Goal: Find contact information: Find contact information

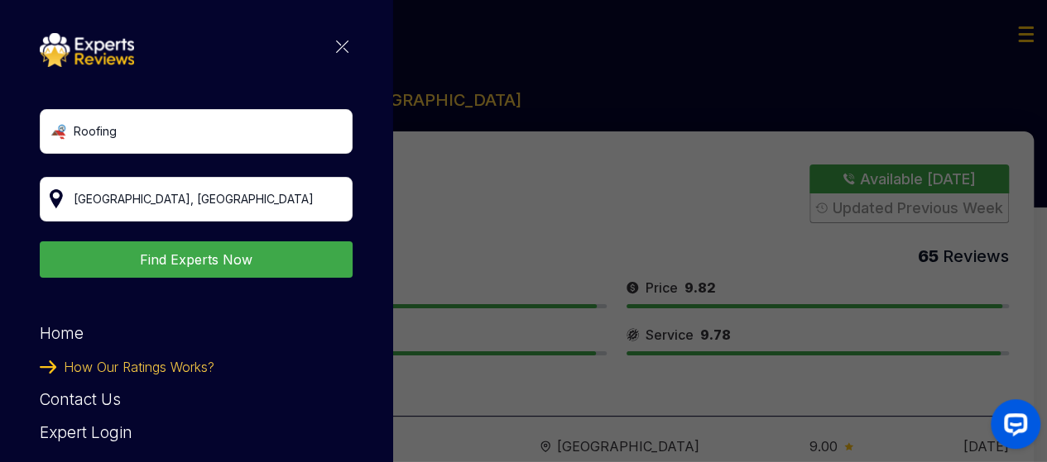
click at [336, 45] on img at bounding box center [342, 47] width 12 height 12
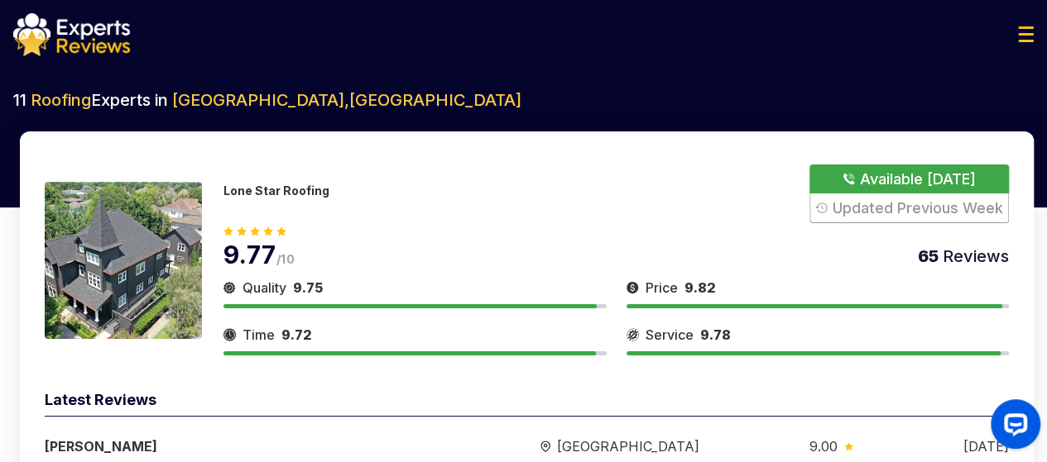
click at [875, 178] on button "Show Number" at bounding box center [908, 194] width 199 height 59
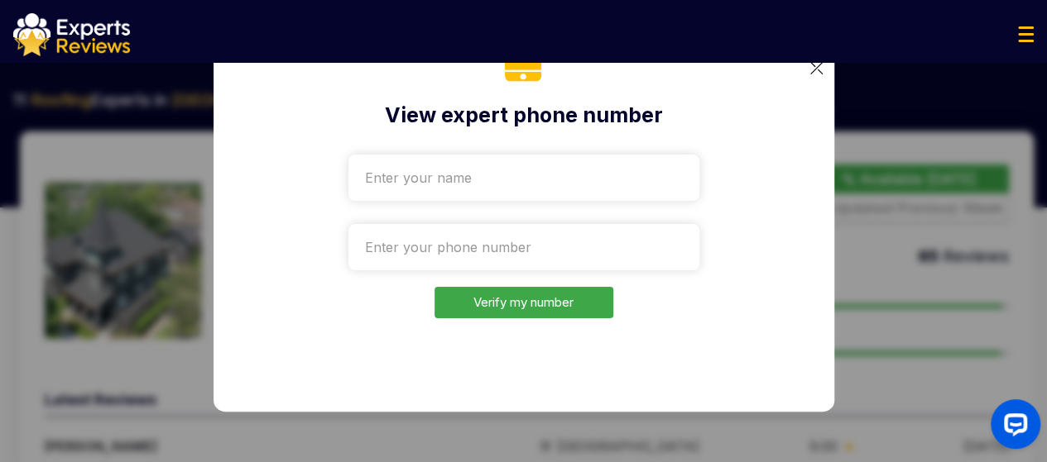
click at [814, 74] on img at bounding box center [816, 68] width 12 height 12
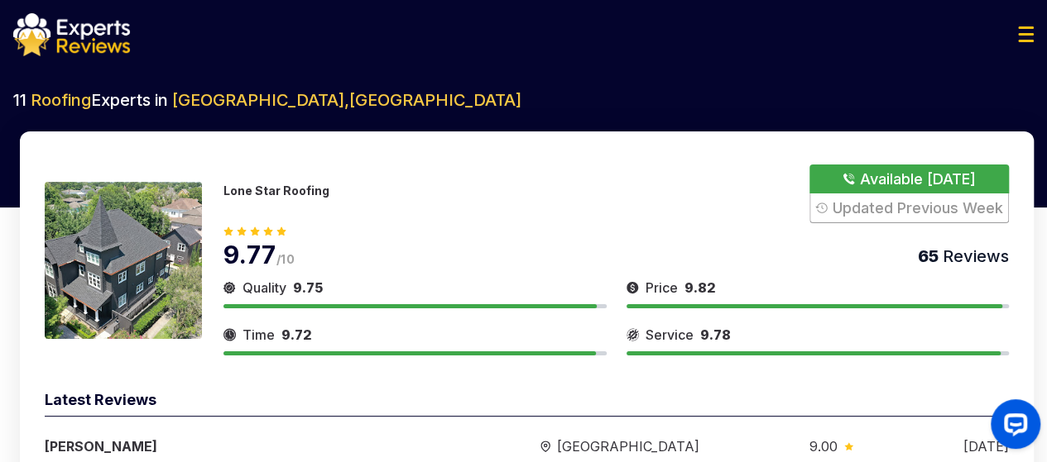
click at [1028, 27] on img at bounding box center [1026, 34] width 16 height 16
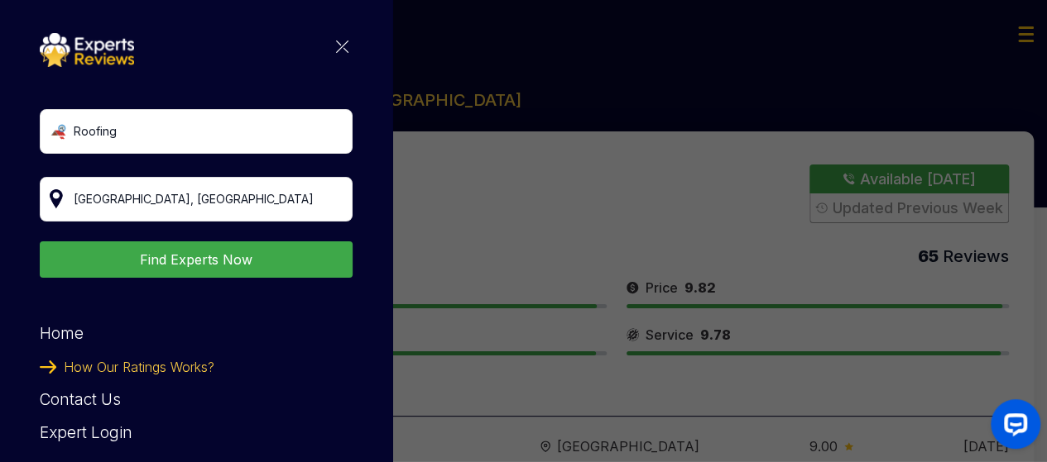
click at [84, 37] on img at bounding box center [87, 50] width 94 height 34
click at [452, 252] on div "Roofing Houston, TX Find Experts Now Home How Our Ratings Works? Contact Us Exp…" at bounding box center [523, 231] width 1047 height 462
click at [198, 368] on span "How Our Ratings Works?" at bounding box center [139, 367] width 151 height 33
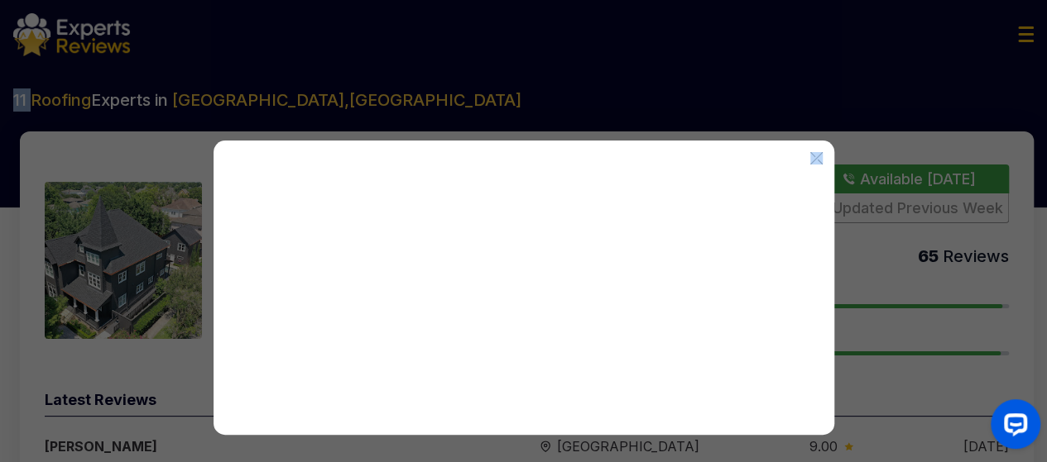
click at [198, 368] on div at bounding box center [523, 231] width 1047 height 462
click at [817, 160] on img at bounding box center [816, 158] width 12 height 12
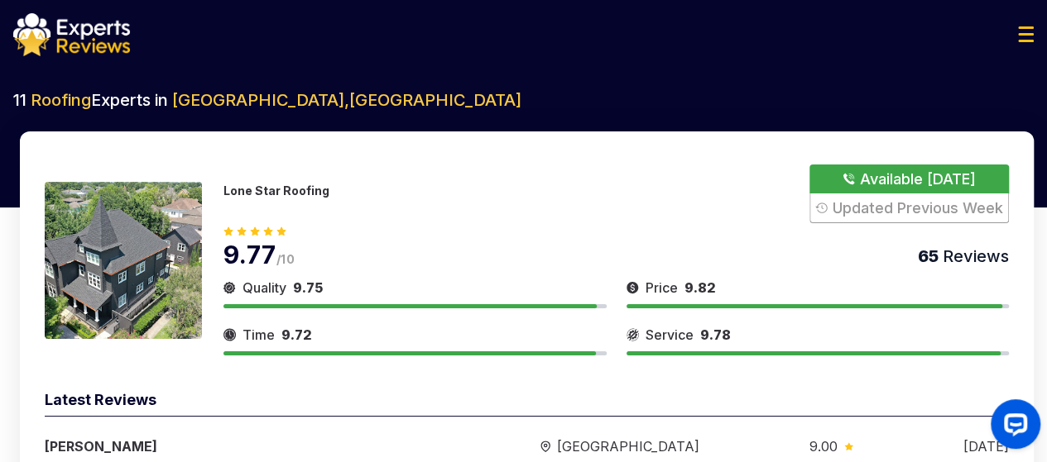
click at [270, 138] on div "Lone Star Roofing Available Today Updated Previous Week 9.77 /10 65 Reviews Qua…" at bounding box center [526, 367] width 1013 height 471
click at [89, 45] on img at bounding box center [71, 34] width 117 height 43
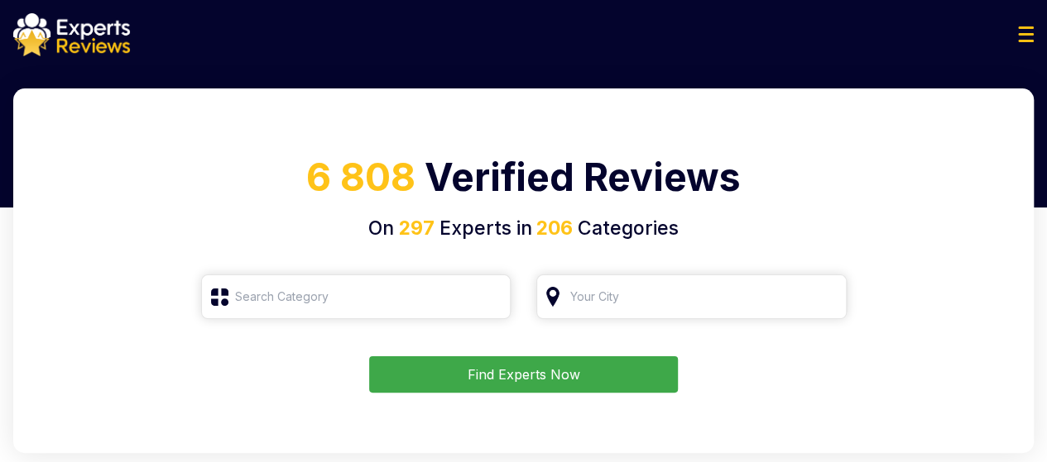
type input "Roofing"
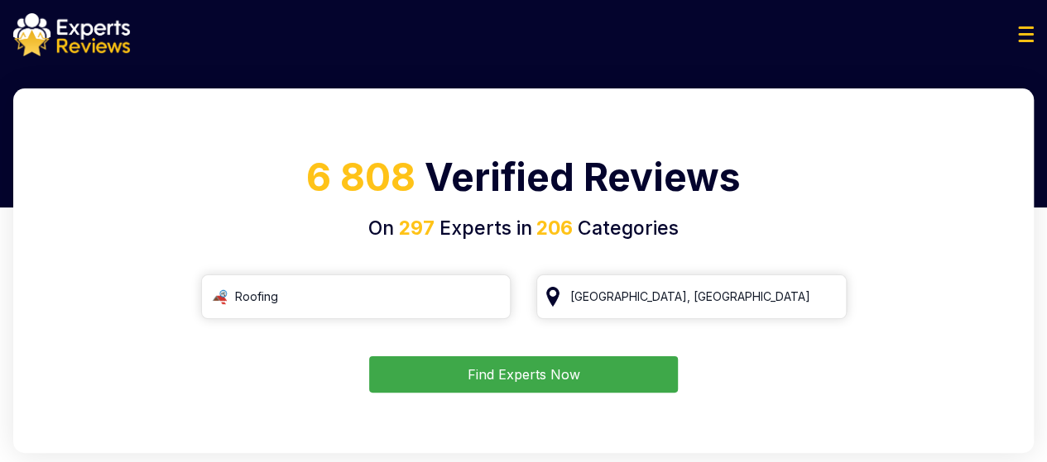
click at [1024, 31] on img at bounding box center [1026, 34] width 16 height 16
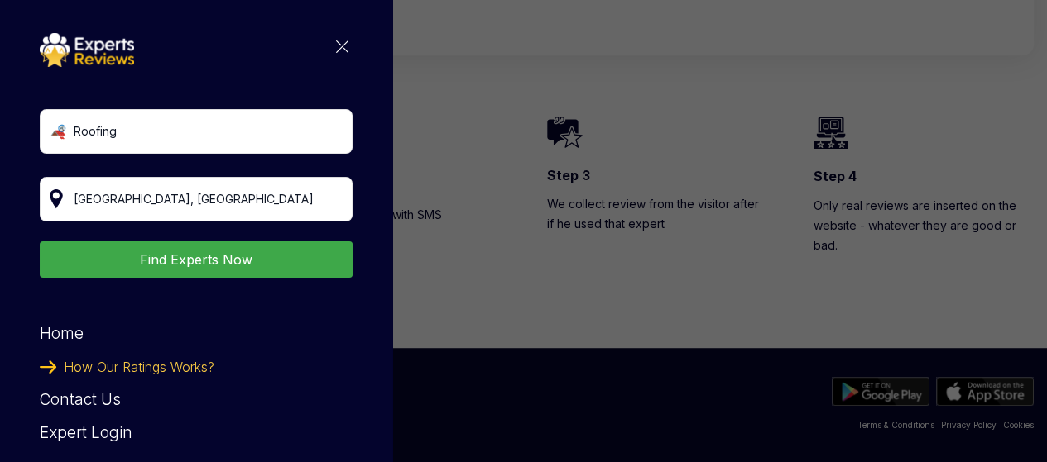
click at [528, 327] on div "Roofing Find Experts Now Home How Our Ratings Works? Contact Us Expert Login Al…" at bounding box center [523, 231] width 1047 height 462
click at [336, 42] on img at bounding box center [342, 47] width 12 height 12
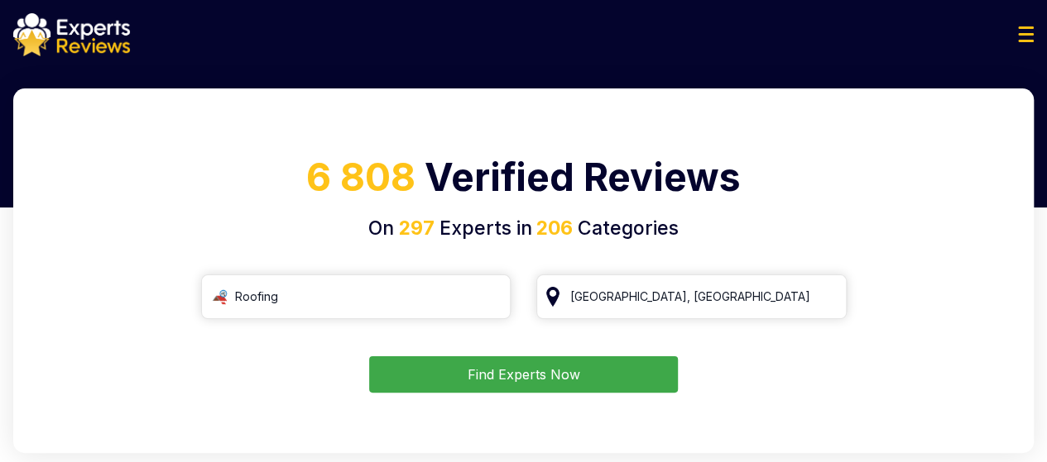
click at [1020, 25] on div at bounding box center [523, 34] width 1047 height 43
click at [1021, 32] on img at bounding box center [1026, 34] width 16 height 16
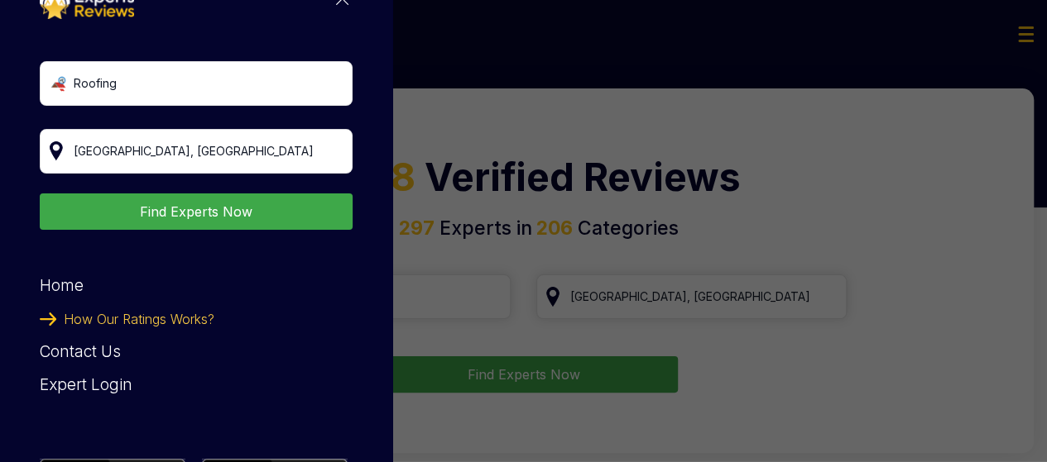
scroll to position [52, 0]
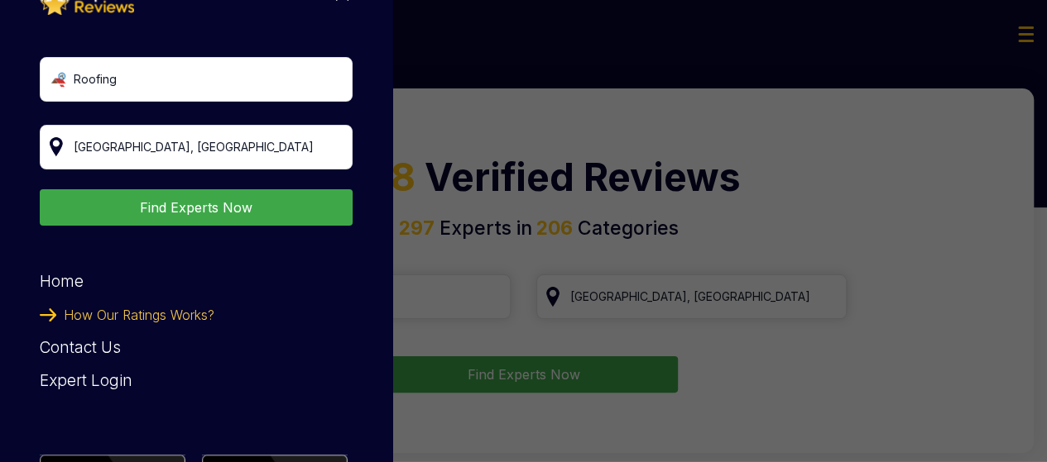
click at [101, 375] on div "Expert Login" at bounding box center [196, 381] width 313 height 33
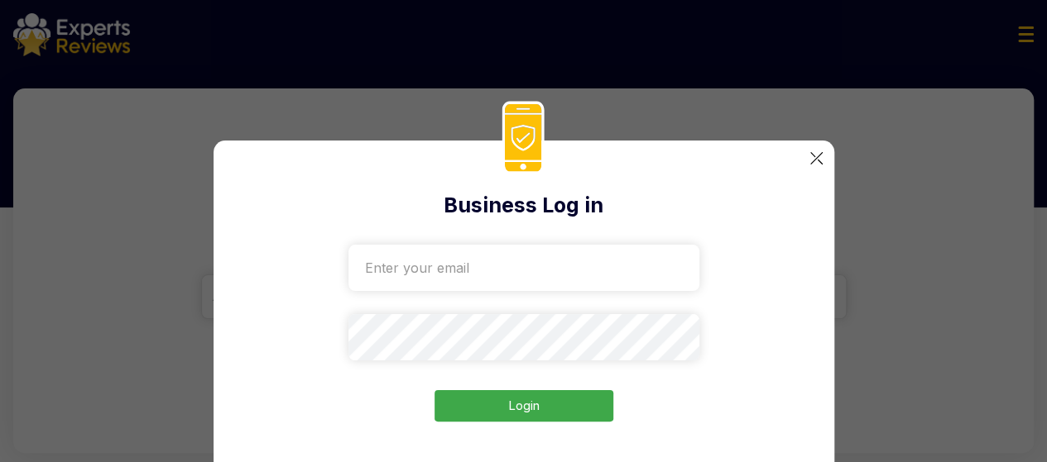
click at [824, 161] on div "Business Log in Login" at bounding box center [523, 322] width 621 height 362
click at [819, 159] on img at bounding box center [816, 158] width 12 height 12
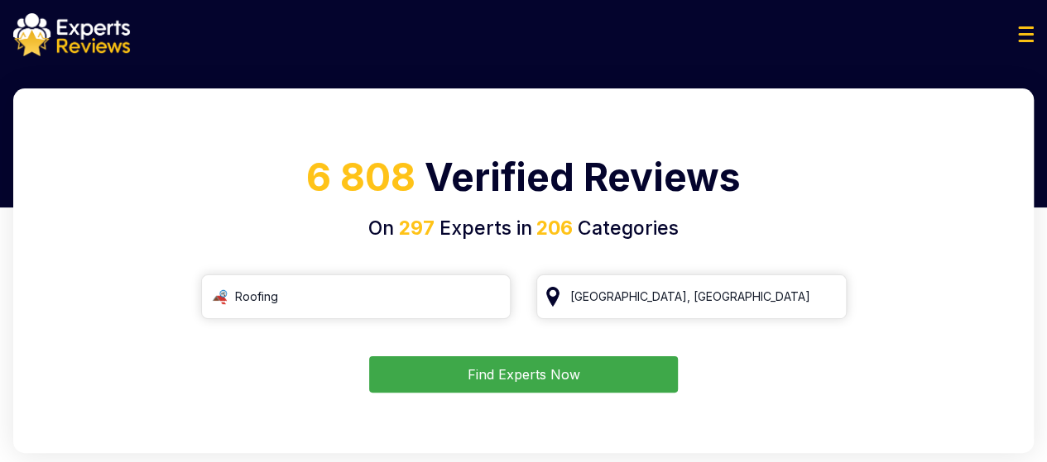
click at [589, 387] on button "Find Experts Now" at bounding box center [523, 375] width 309 height 36
click at [485, 367] on button "Find Experts Now" at bounding box center [523, 375] width 309 height 36
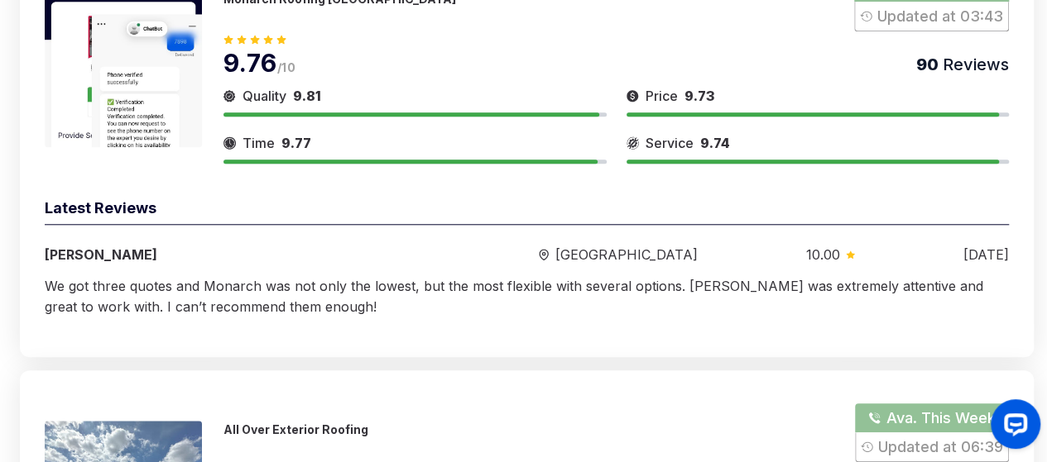
scroll to position [590, 0]
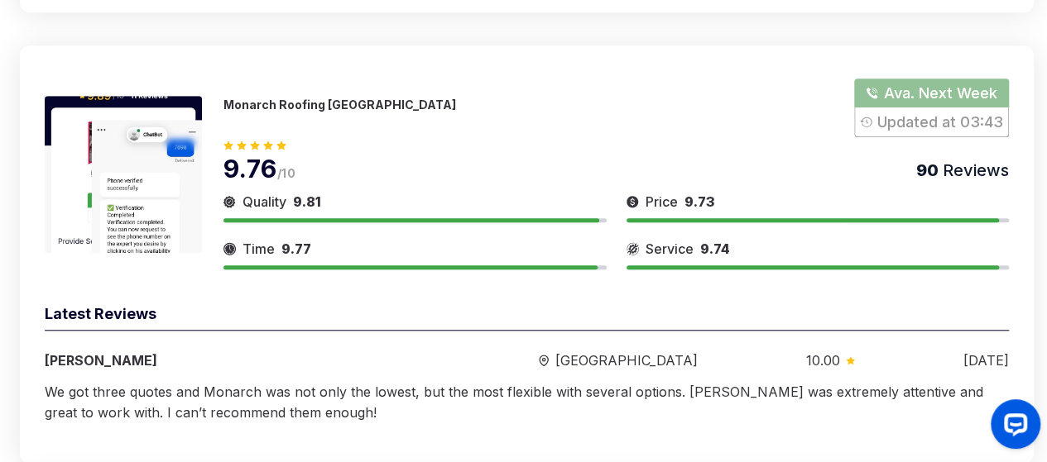
click at [882, 99] on button "Show Number" at bounding box center [931, 108] width 155 height 59
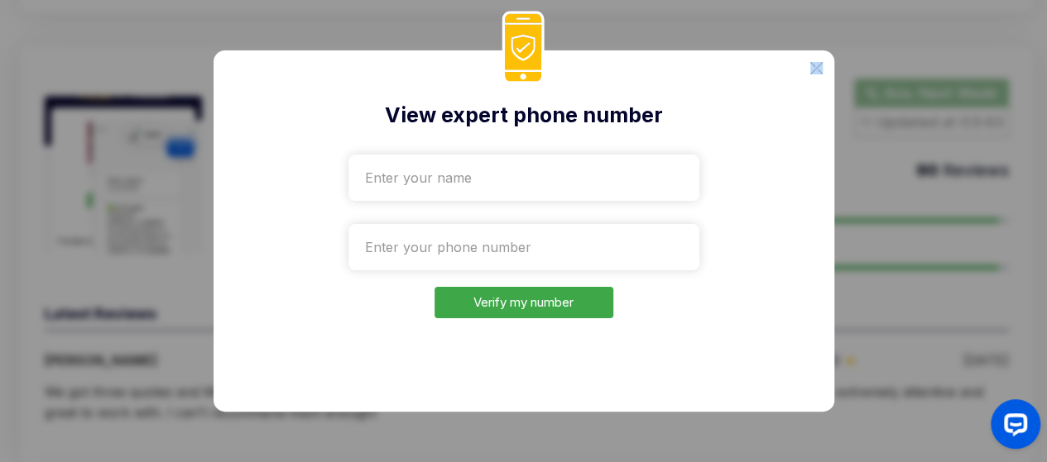
click at [812, 67] on div "View expert phone number Verify my number" at bounding box center [523, 231] width 621 height 362
click at [812, 67] on img at bounding box center [816, 68] width 12 height 12
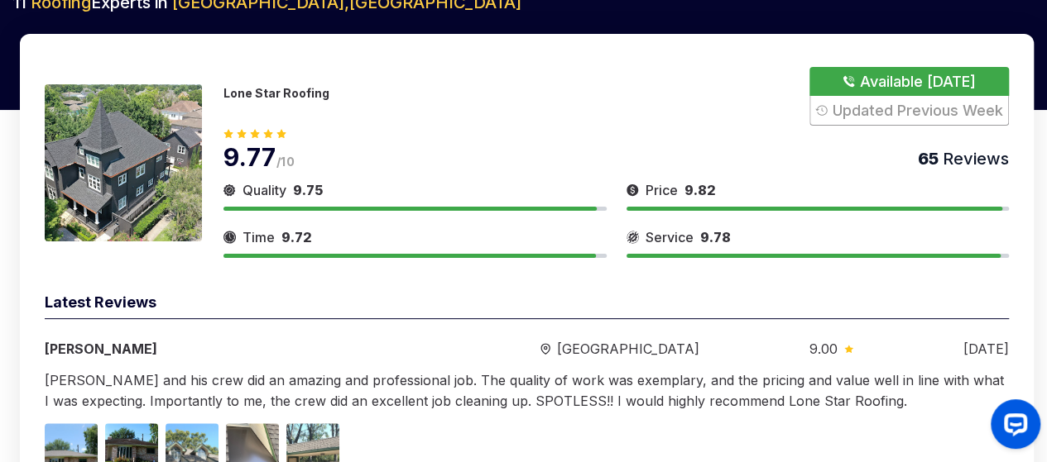
scroll to position [0, 0]
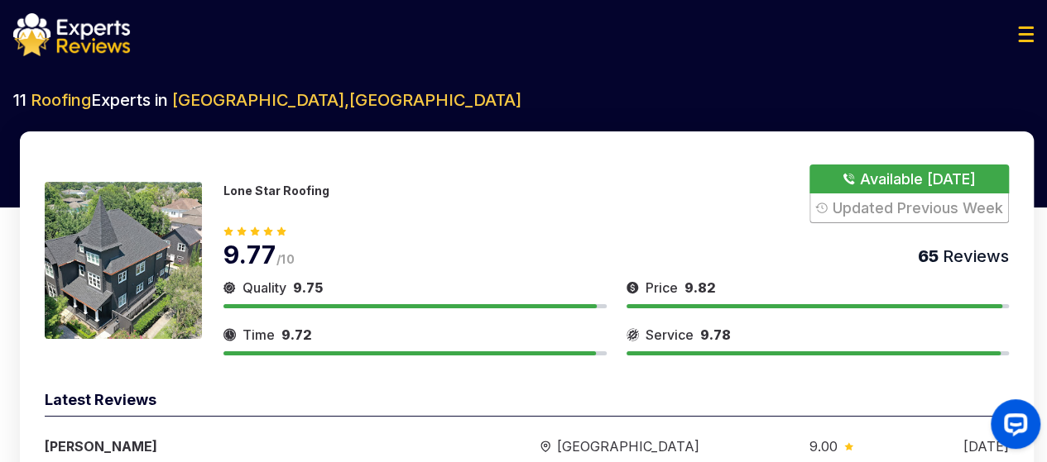
click at [1032, 38] on img at bounding box center [1026, 34] width 16 height 16
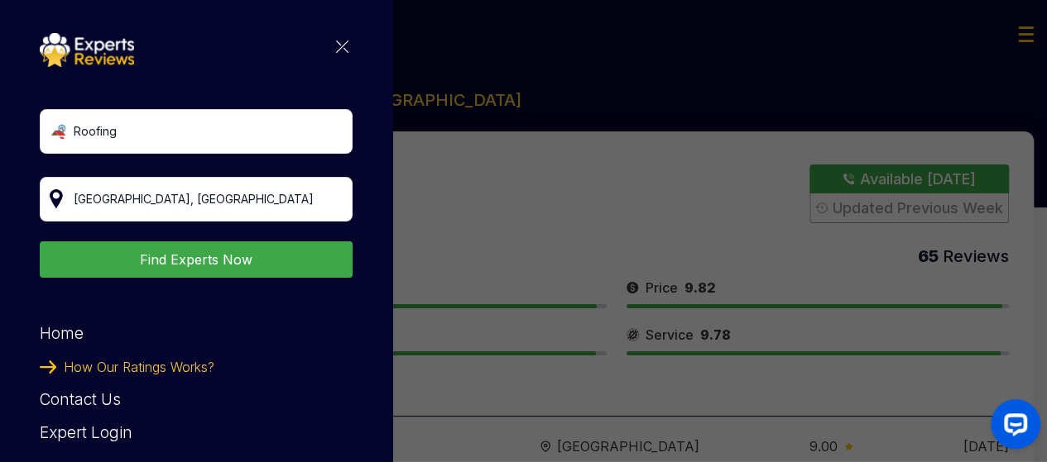
click at [448, 218] on div "Roofing Find Experts Now Home How Our Ratings Works? Contact Us Expert Login Al…" at bounding box center [523, 231] width 1047 height 462
click at [328, 37] on div "Roofing Find Experts Now Home How Our Ratings Works? Contact Us Expert Login Al…" at bounding box center [196, 341] width 313 height 616
click at [336, 44] on img at bounding box center [342, 47] width 12 height 12
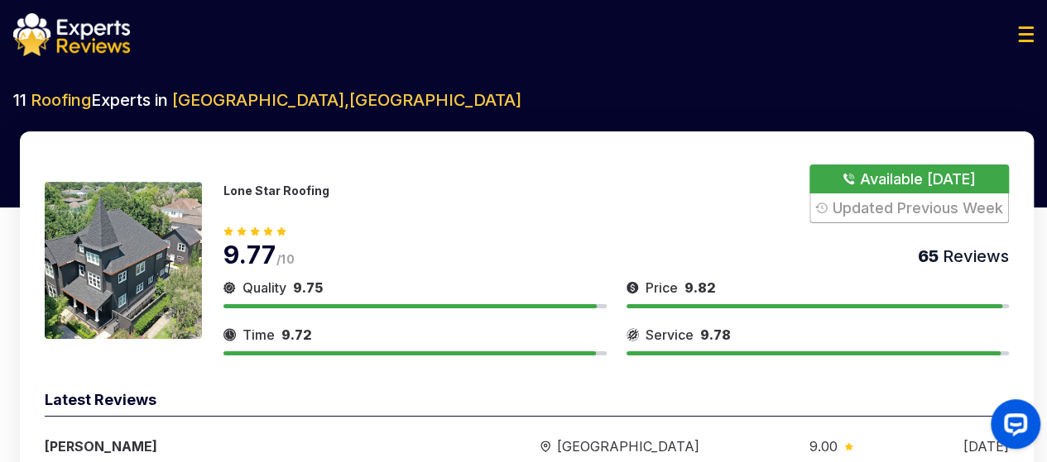
click at [69, 30] on img at bounding box center [71, 34] width 117 height 43
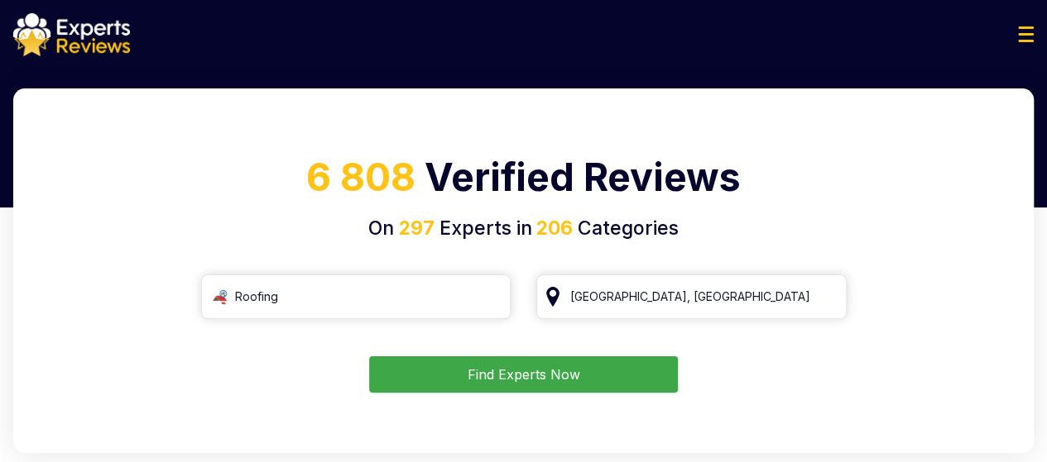
click at [1033, 34] on img at bounding box center [1026, 34] width 16 height 16
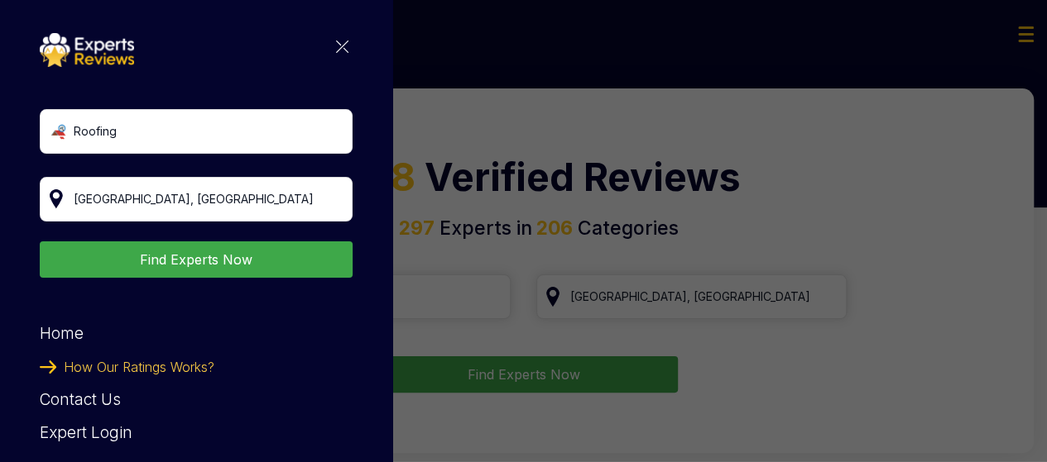
click at [103, 405] on link "Contact Us" at bounding box center [80, 400] width 81 height 19
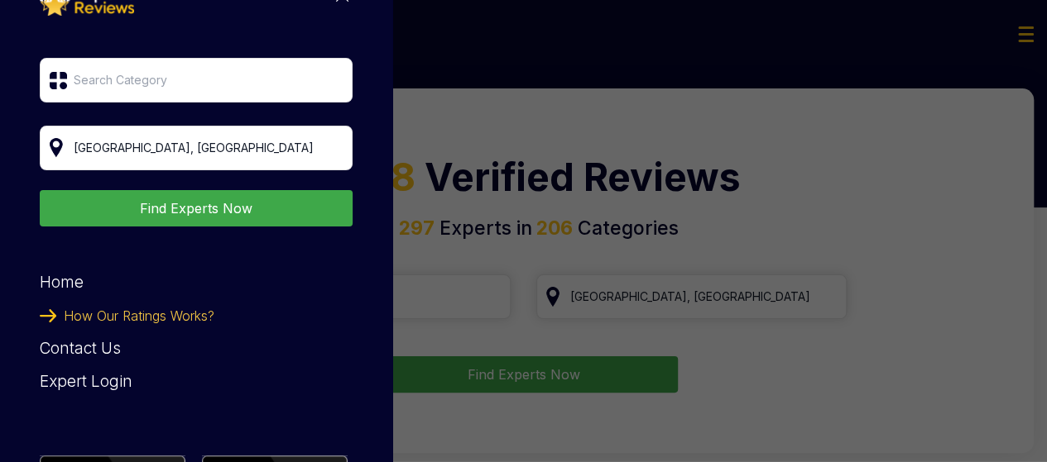
scroll to position [53, 0]
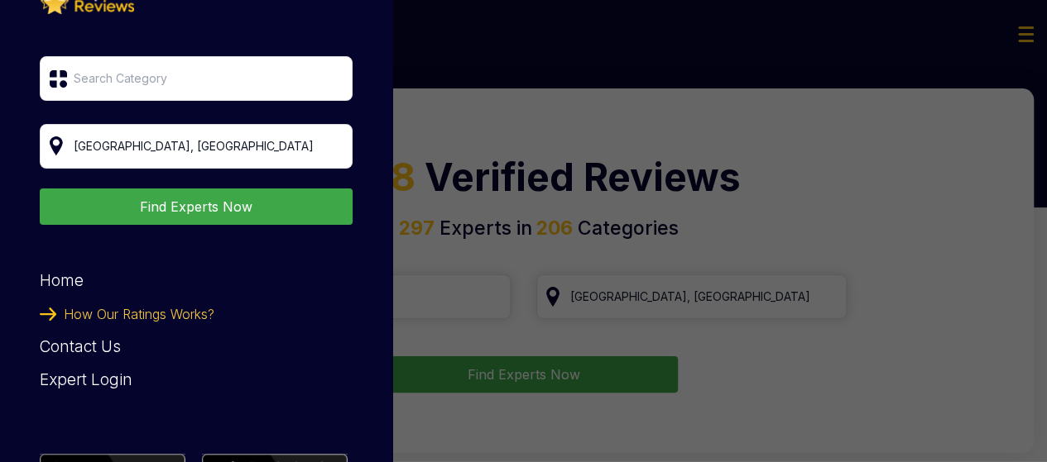
type input "Roofing"
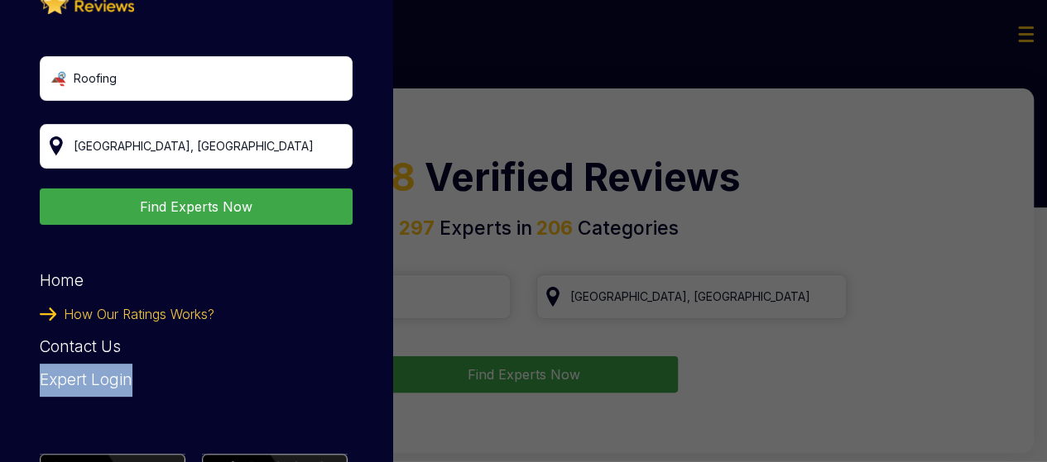
drag, startPoint x: 141, startPoint y: 384, endPoint x: 39, endPoint y: 375, distance: 102.2
click at [39, 375] on div "Roofing Houston, TX Find Experts Now Home How Our Ratings Works? Contact Us Exp…" at bounding box center [196, 231] width 392 height 462
copy div "Expert Login"
click at [89, 370] on div "Expert Login" at bounding box center [196, 380] width 313 height 33
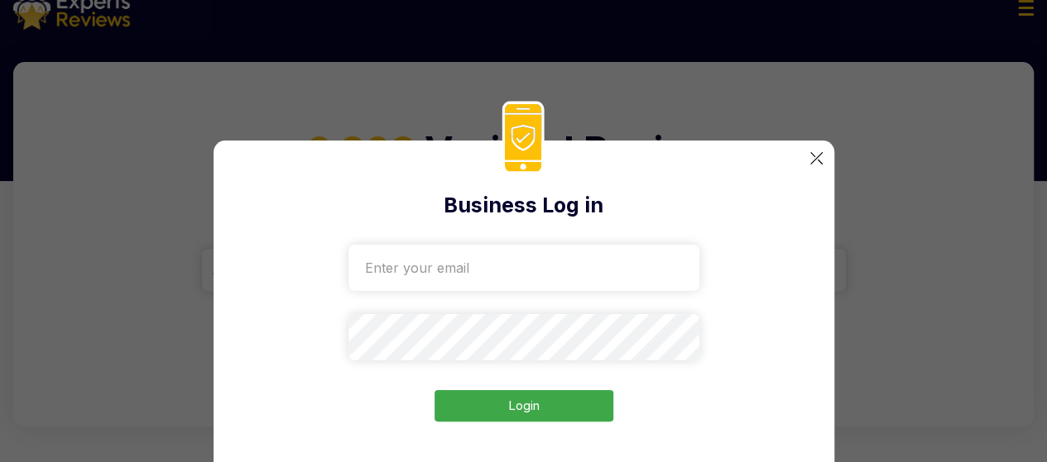
scroll to position [29, 0]
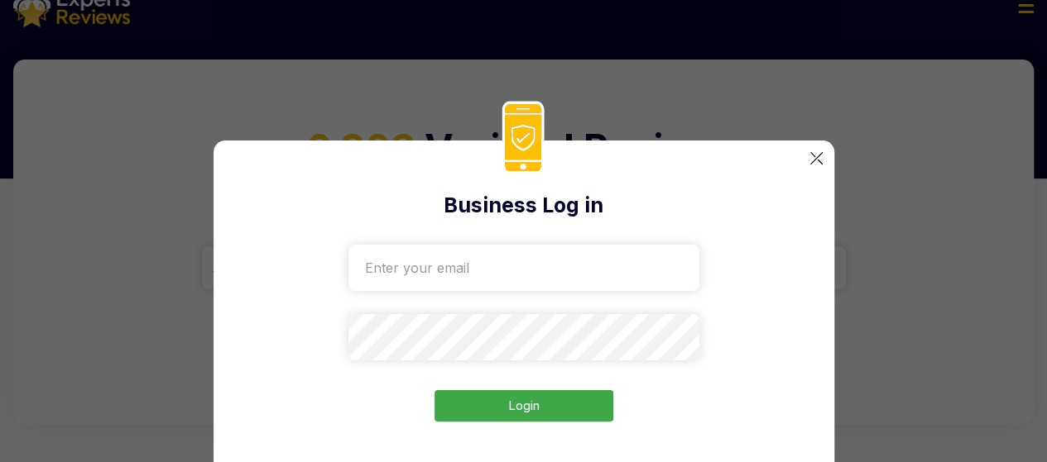
drag, startPoint x: 808, startPoint y: 160, endPoint x: 822, endPoint y: 157, distance: 13.5
click at [822, 157] on div "Business Log in Login" at bounding box center [523, 322] width 621 height 362
click at [812, 156] on img at bounding box center [816, 158] width 12 height 12
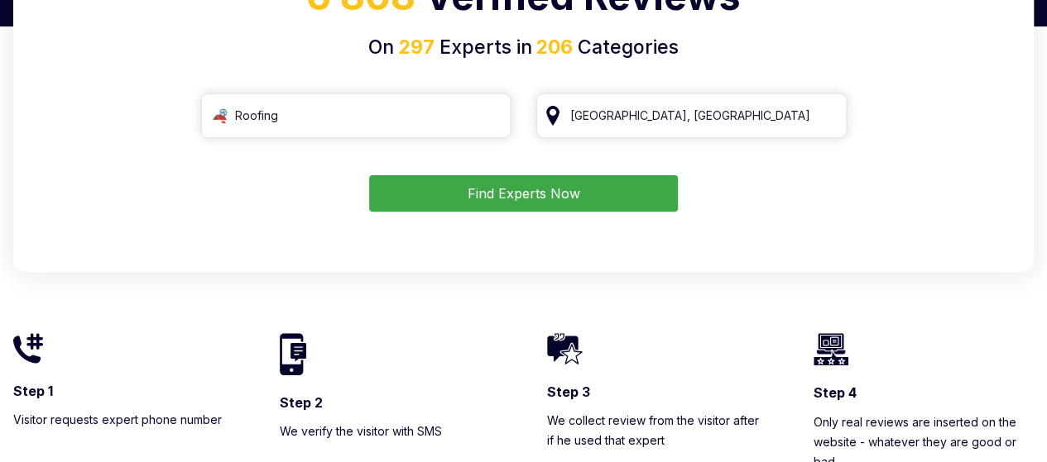
scroll to position [261, 0]
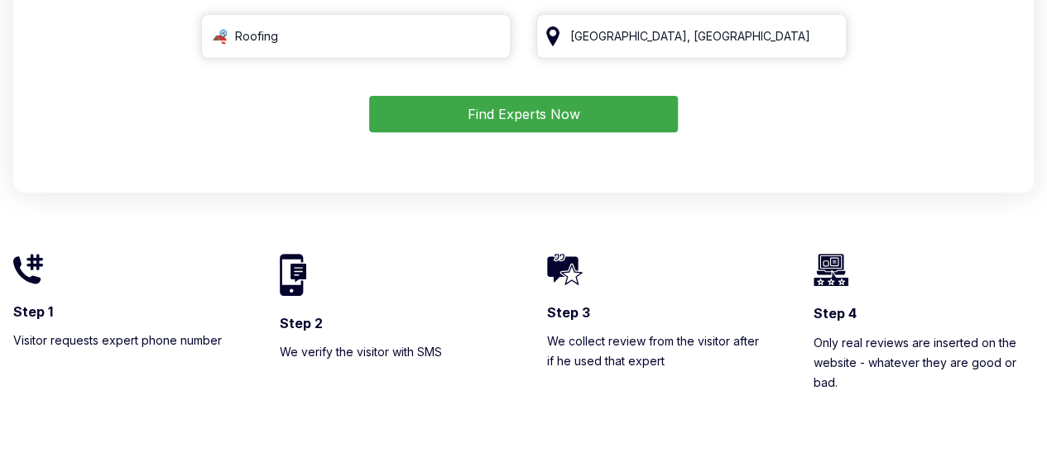
click at [392, 125] on button "Find Experts Now" at bounding box center [523, 114] width 309 height 36
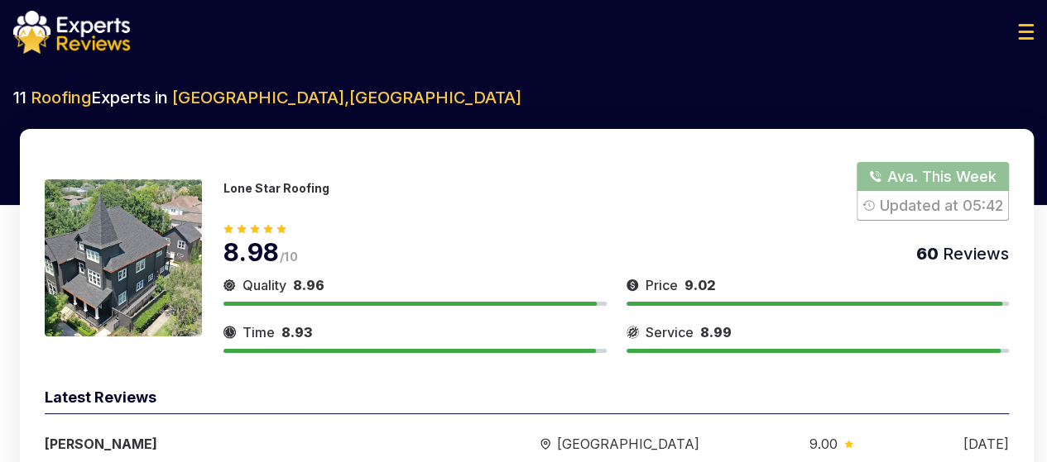
scroll to position [111, 0]
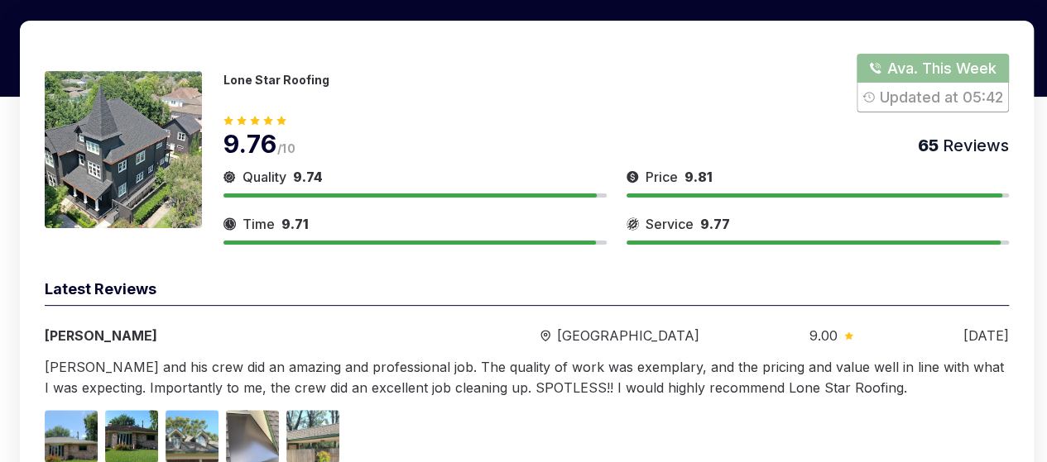
click at [935, 58] on button "Show Number" at bounding box center [932, 83] width 152 height 59
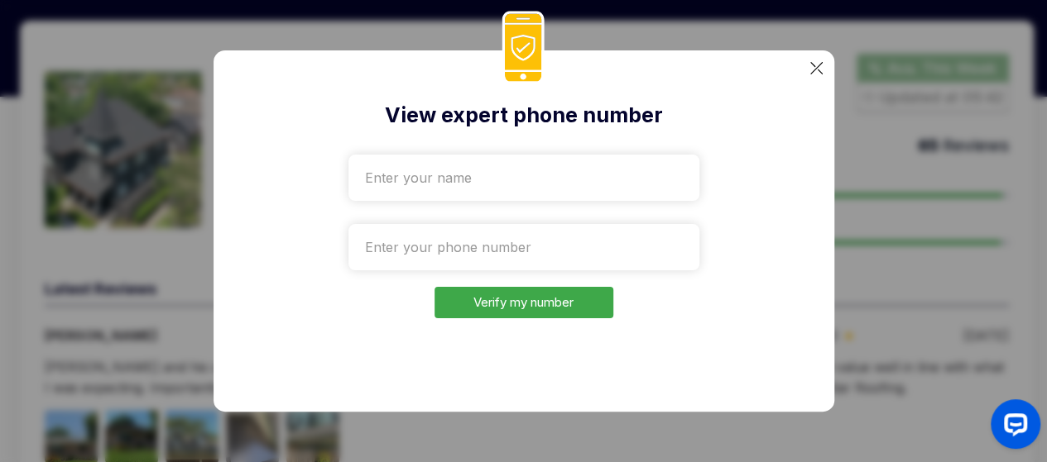
scroll to position [0, 0]
click at [393, 119] on h2 "View expert phone number" at bounding box center [524, 115] width 544 height 31
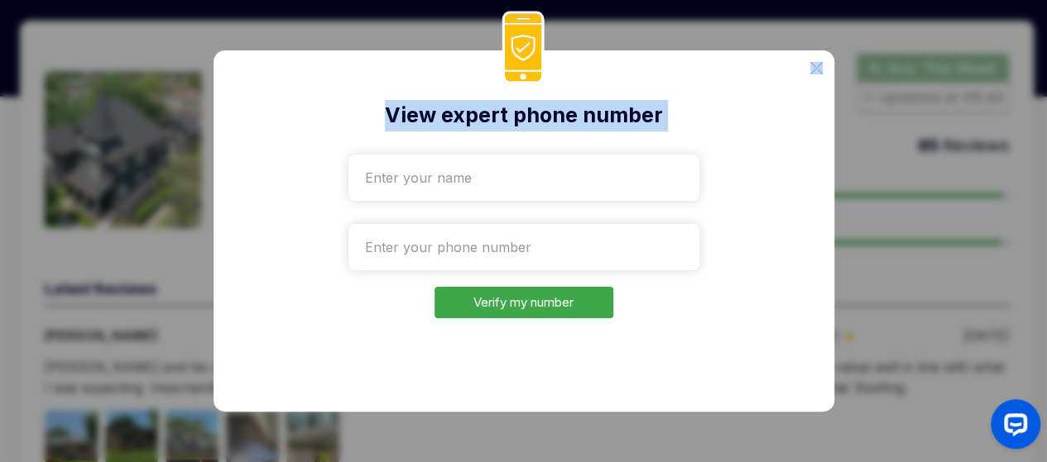
click at [393, 119] on h2 "View expert phone number" at bounding box center [524, 115] width 544 height 31
copy h2 "View expert phone number"
